Goal: Transaction & Acquisition: Obtain resource

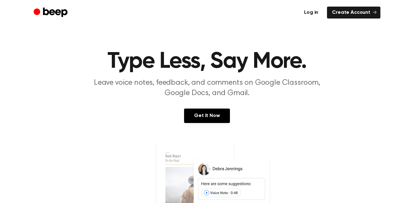
click at [310, 7] on link "Log in" at bounding box center [311, 13] width 24 height 12
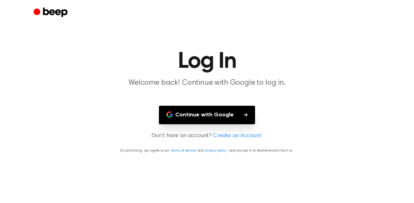
click at [234, 120] on button "Continue with Google" at bounding box center [207, 115] width 96 height 19
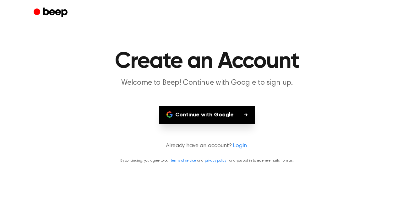
click at [202, 118] on button "Continue with Google" at bounding box center [207, 115] width 96 height 19
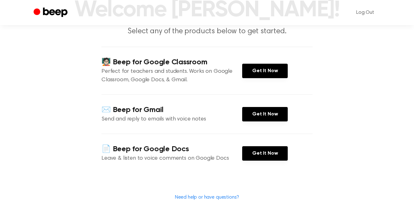
scroll to position [53, 0]
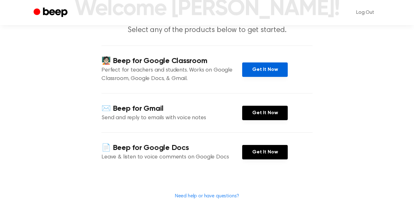
click at [272, 70] on link "Get It Now" at bounding box center [265, 70] width 46 height 14
